Goal: Task Accomplishment & Management: Manage account settings

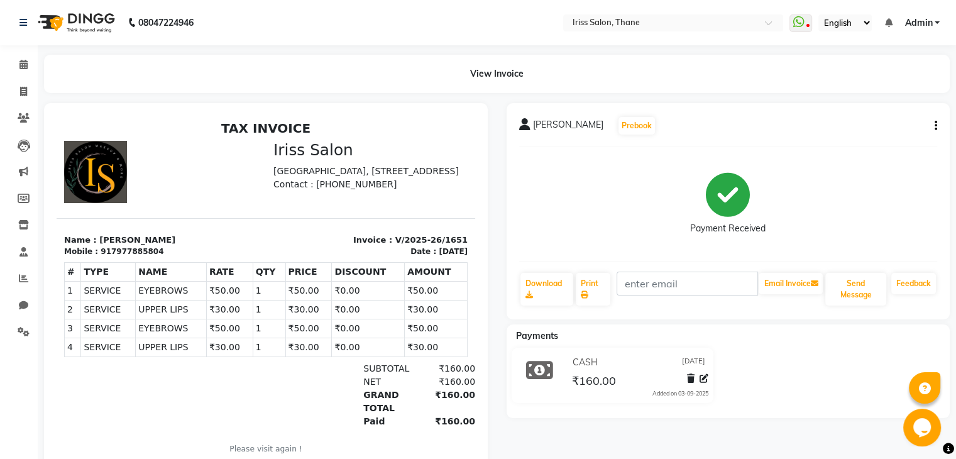
click at [937, 128] on div "[PERSON_NAME] Prebook Payment Received Download Print Email Invoice Send Messag…" at bounding box center [729, 211] width 444 height 216
click at [933, 128] on button "button" at bounding box center [934, 125] width 8 height 13
click at [863, 140] on div "Edit Invoice" at bounding box center [873, 142] width 86 height 16
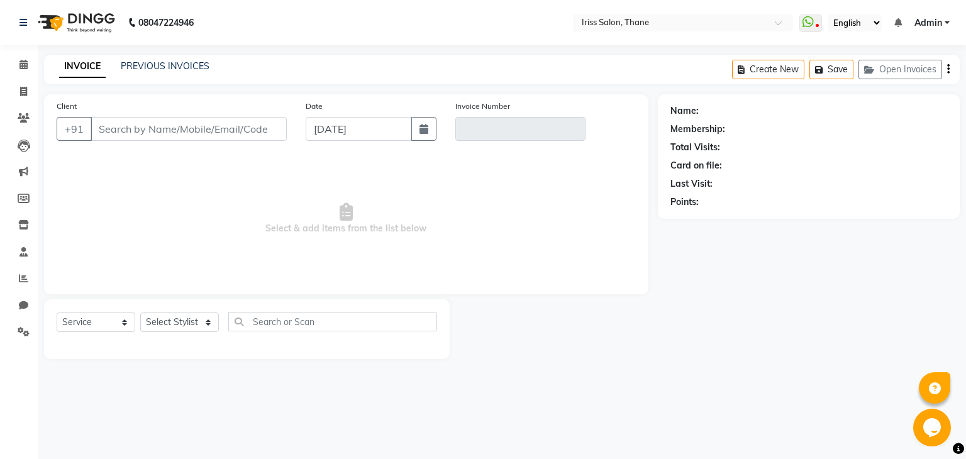
select select "product"
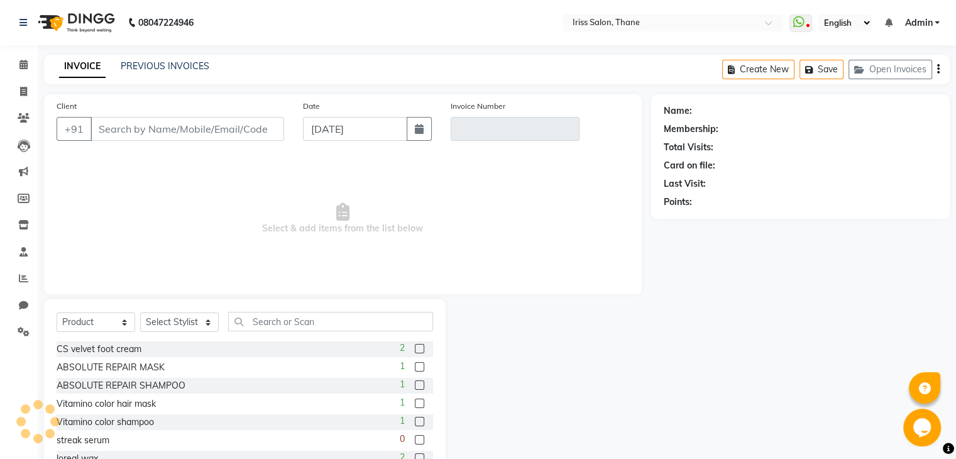
type input "7977885804"
type input "V/2025-26/1651"
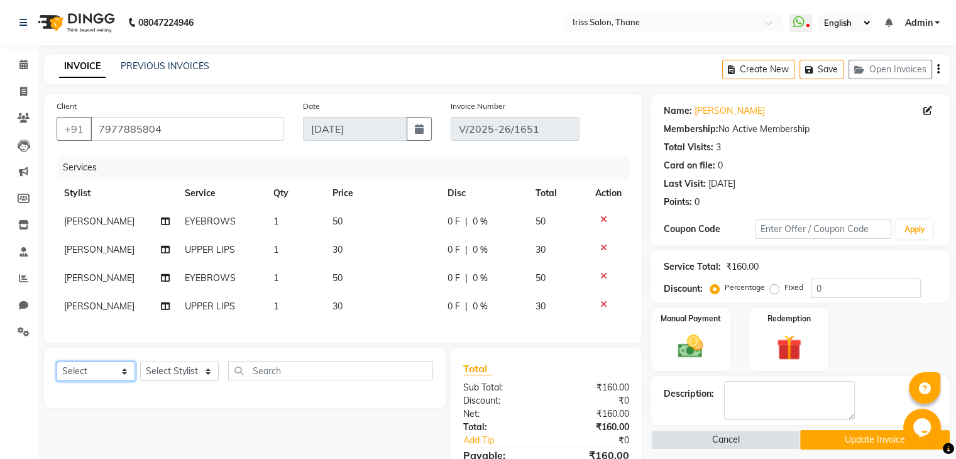
click at [109, 381] on select "Select Service Product Membership Package Voucher Prepaid Gift Card" at bounding box center [96, 371] width 79 height 19
select select "service"
click at [57, 372] on select "Select Service Product Membership Package Voucher Prepaid Gift Card" at bounding box center [96, 371] width 79 height 19
click at [170, 381] on select "Select Stylist Alzeem [PERSON_NAME] [PERSON_NAME] [PERSON_NAME] [PERSON_NAME] […" at bounding box center [179, 371] width 79 height 19
select select "67965"
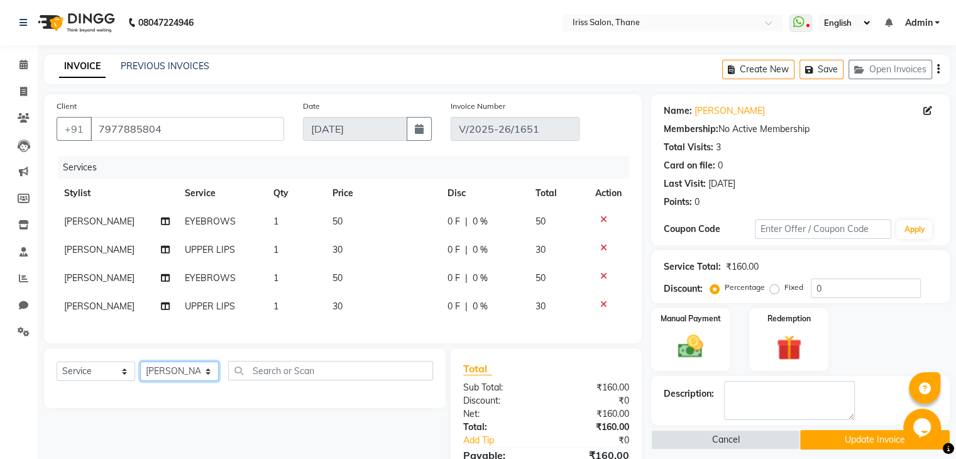
click at [140, 372] on select "Select Stylist Alzeem [PERSON_NAME] [PERSON_NAME] [PERSON_NAME] [PERSON_NAME] […" at bounding box center [179, 371] width 79 height 19
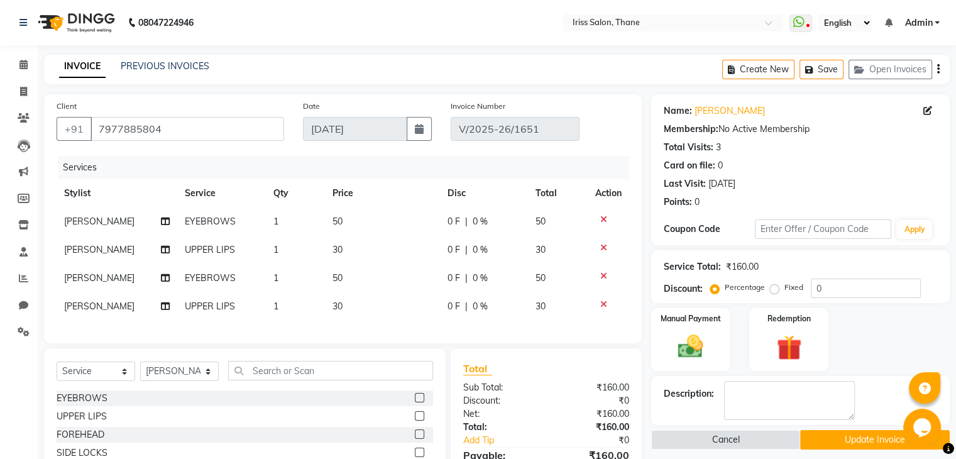
click at [415, 439] on label at bounding box center [419, 433] width 9 height 9
click at [415, 439] on input "checkbox" at bounding box center [419, 435] width 8 height 8
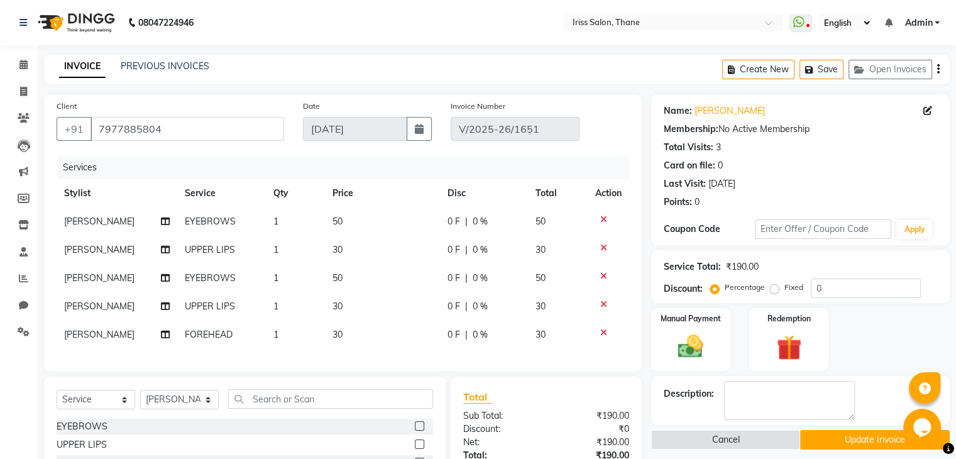
checkbox input "false"
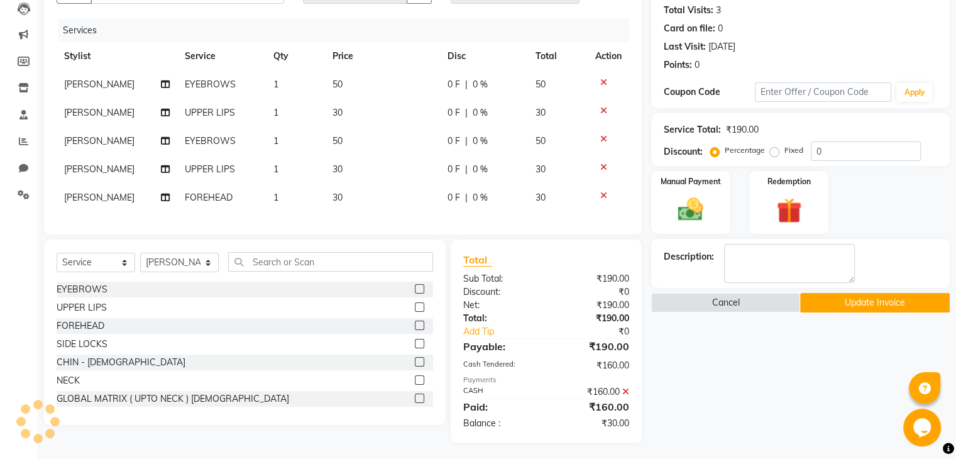
scroll to position [149, 0]
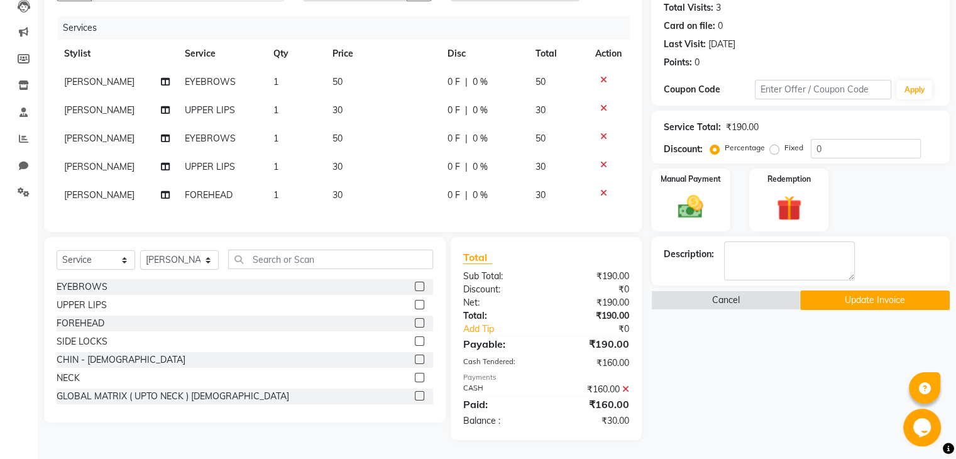
click at [624, 387] on icon at bounding box center [625, 389] width 7 height 9
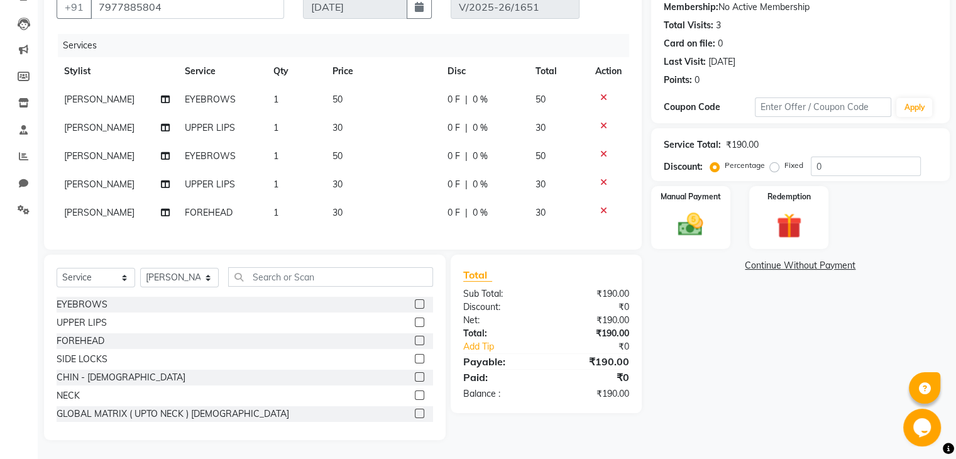
scroll to position [132, 0]
click at [685, 213] on img at bounding box center [691, 225] width 42 height 30
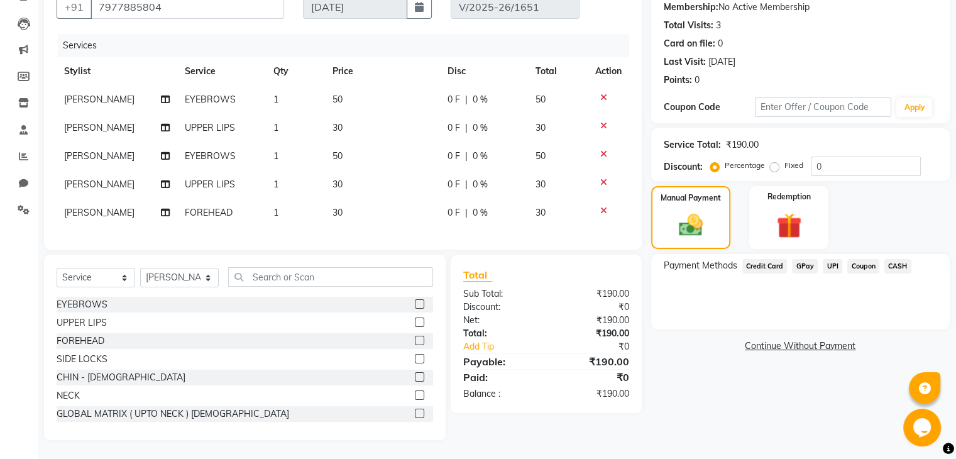
click at [901, 259] on span "CASH" at bounding box center [898, 266] width 27 height 14
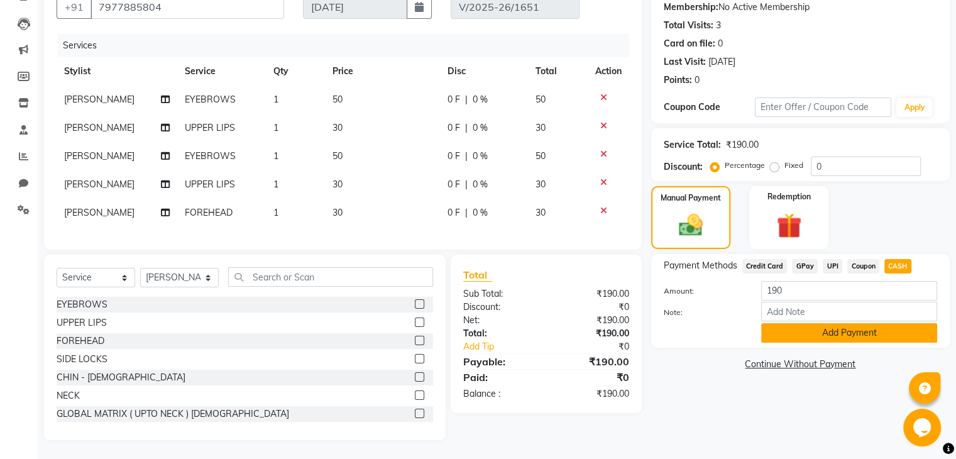
click at [857, 325] on button "Add Payment" at bounding box center [849, 332] width 176 height 19
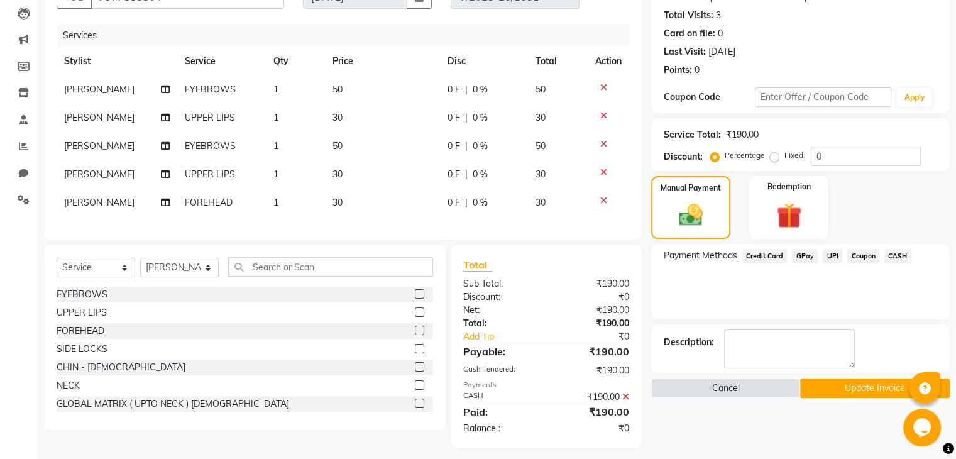
click at [876, 388] on button "Update Invoice" at bounding box center [875, 387] width 150 height 19
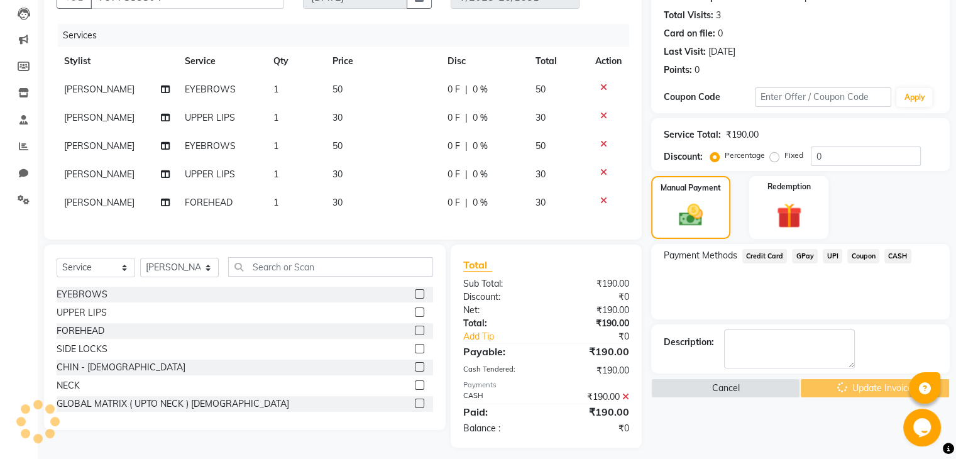
click at [876, 388] on div "Cancel Update Invoice" at bounding box center [800, 387] width 299 height 19
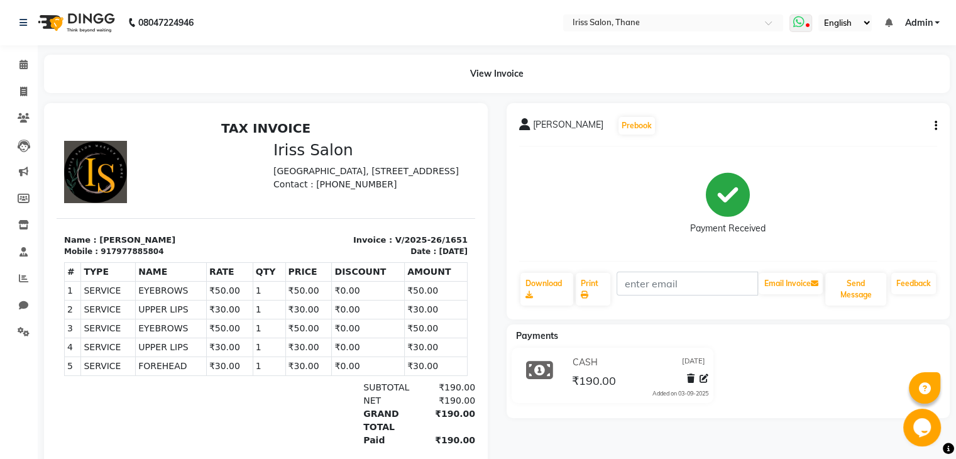
click at [804, 23] on icon at bounding box center [798, 22] width 11 height 13
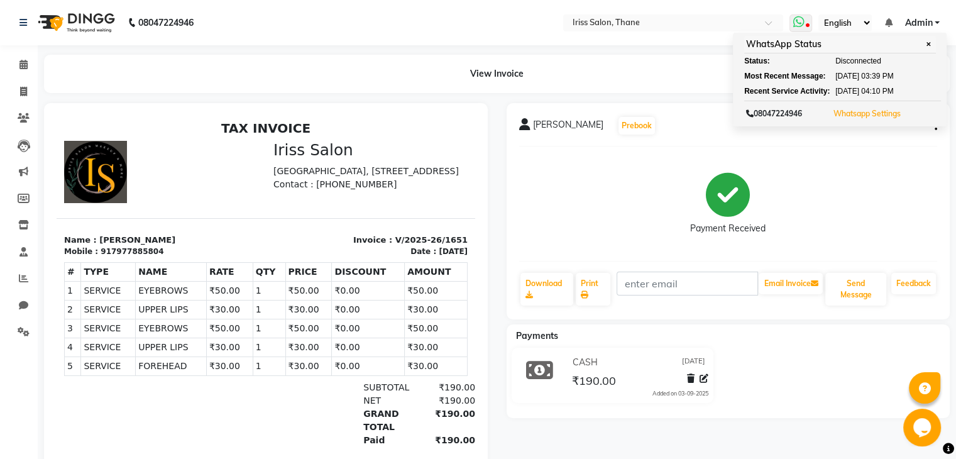
click at [883, 106] on button "Whatsapp Settings" at bounding box center [868, 114] width 74 height 18
click at [874, 112] on link "Whatsapp Settings" at bounding box center [867, 113] width 67 height 9
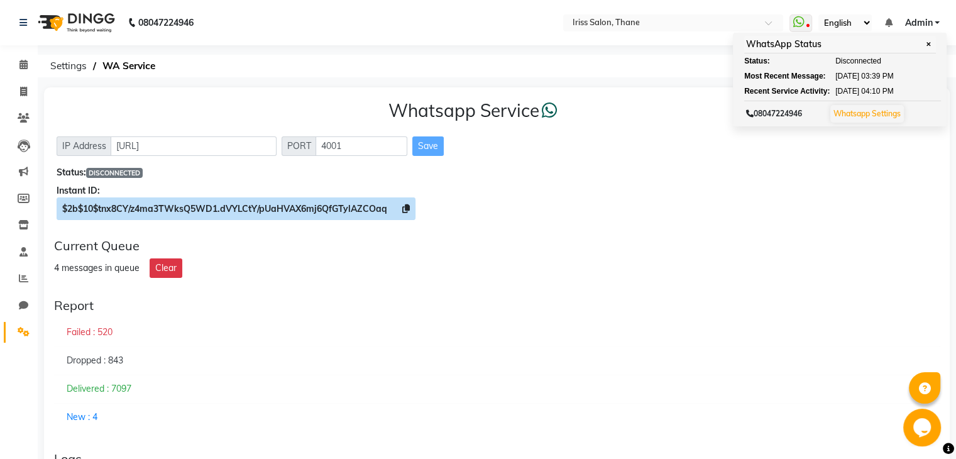
click at [407, 212] on icon at bounding box center [406, 208] width 8 height 9
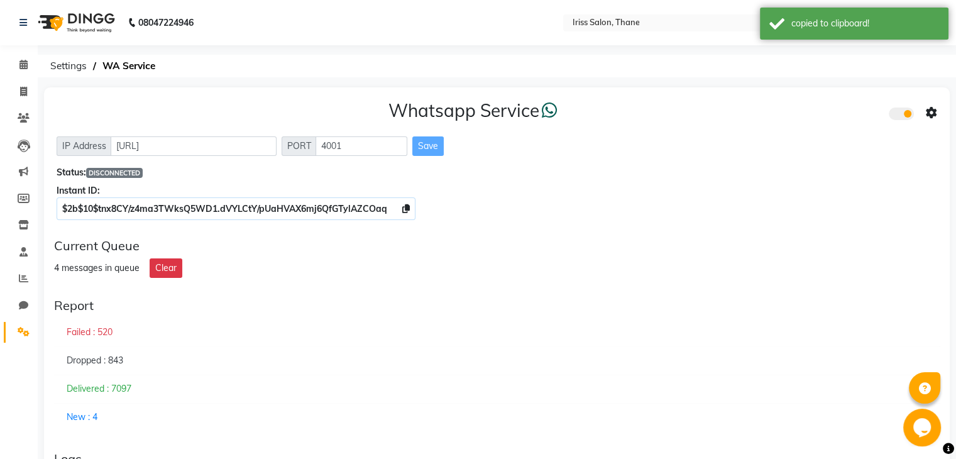
click at [583, 187] on div "Instant ID:" at bounding box center [497, 190] width 881 height 13
click at [751, 89] on div "Whatsapp Service IP Address [URL] PORT 4001 Save Status: DISCONNECTED Instant I…" at bounding box center [497, 157] width 906 height 141
